Goal: Task Accomplishment & Management: Use online tool/utility

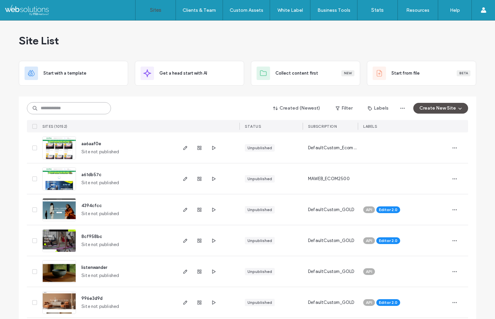
click at [79, 110] on input at bounding box center [69, 108] width 84 height 12
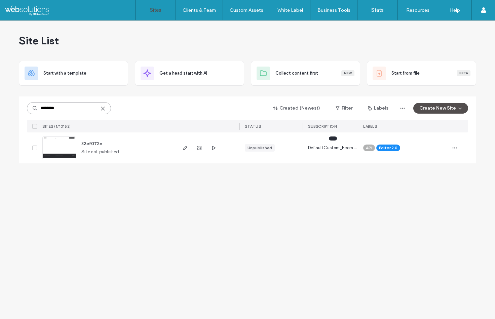
type input "********"
click at [328, 149] on span "DefaultCustom_Ecom_Basic" at bounding box center [333, 148] width 50 height 7
click at [347, 148] on span "DefaultCustom_Ecom_Basic" at bounding box center [333, 148] width 50 height 7
click at [346, 148] on span "DefaultCustom_Ecom_Basic" at bounding box center [333, 148] width 50 height 7
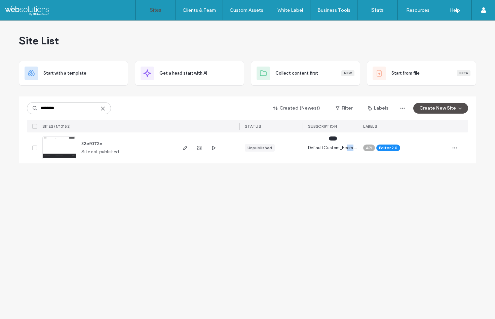
click at [346, 148] on span "DefaultCustom_Ecom_Basic" at bounding box center [333, 148] width 50 height 7
click at [338, 196] on div "Site List Start with a template Get a head start with AI Collect content first …" at bounding box center [247, 170] width 495 height 298
click at [459, 149] on span "button" at bounding box center [454, 147] width 11 height 11
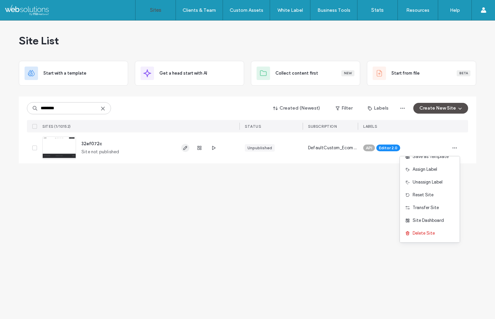
click at [186, 149] on icon "button" at bounding box center [184, 147] width 5 height 5
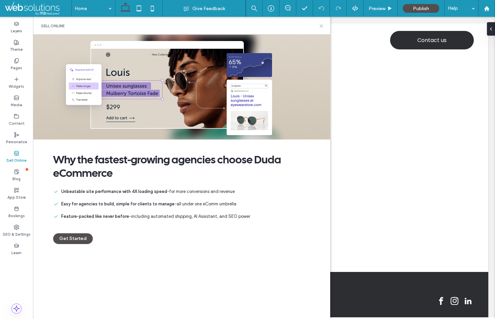
click at [320, 28] on icon at bounding box center [321, 26] width 5 height 5
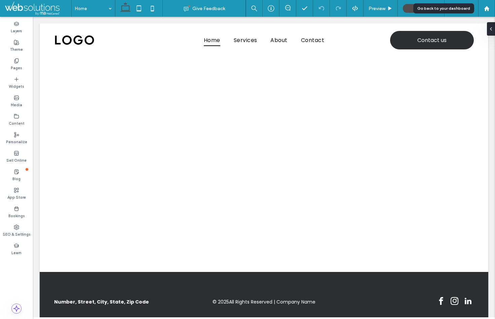
drag, startPoint x: 484, startPoint y: 10, endPoint x: 477, endPoint y: 9, distance: 7.4
click at [484, 10] on use at bounding box center [486, 8] width 5 height 5
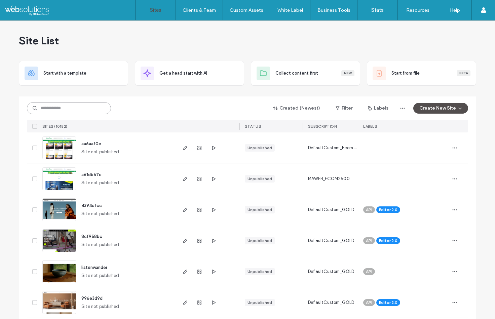
click at [85, 111] on input at bounding box center [69, 108] width 84 height 12
paste input "********"
type input "********"
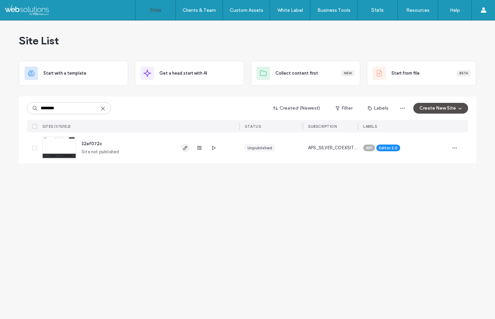
click at [186, 149] on icon "button" at bounding box center [184, 147] width 5 height 5
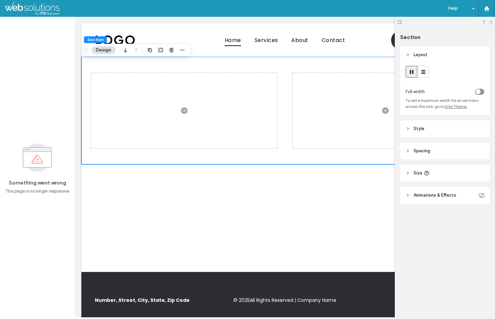
click at [491, 23] on icon at bounding box center [490, 21] width 4 height 4
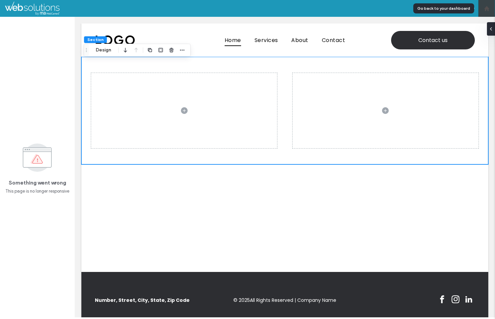
click at [484, 9] on icon at bounding box center [487, 9] width 6 height 6
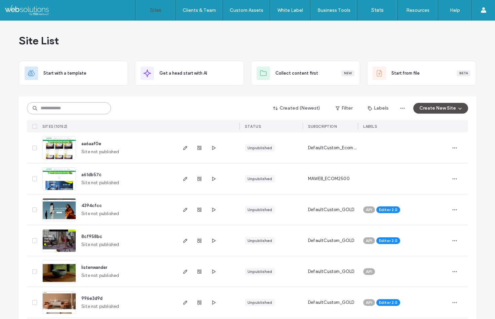
click at [81, 109] on input at bounding box center [69, 108] width 84 height 12
type input "*"
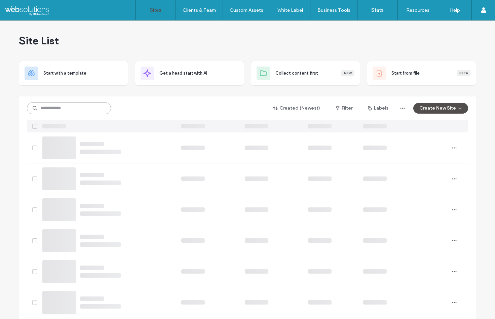
paste input "********"
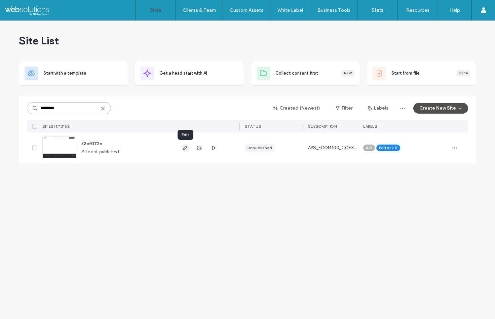
type input "********"
click at [186, 149] on icon "button" at bounding box center [184, 147] width 5 height 5
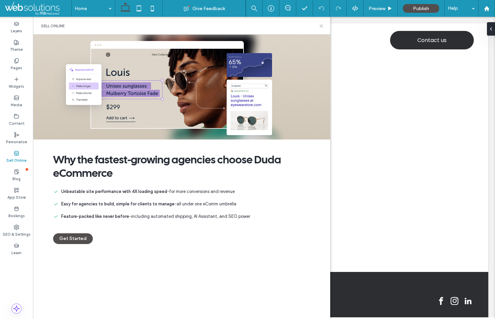
click at [323, 27] on icon at bounding box center [321, 26] width 5 height 5
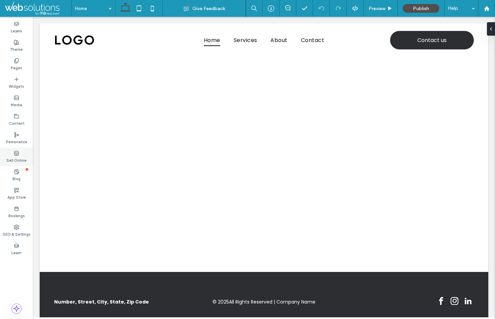
click at [21, 155] on div "Sell Online" at bounding box center [16, 157] width 33 height 18
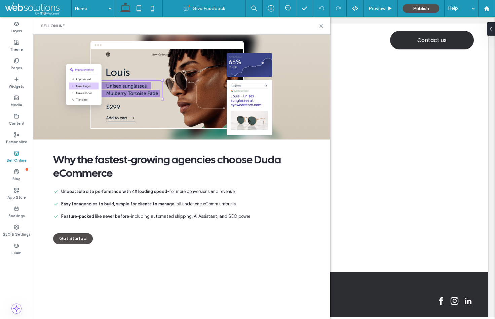
click at [111, 211] on ul "Unbeatable site performance with 4X loading speed - for more conversions and re…" at bounding box center [181, 204] width 257 height 32
